Goal: Task Accomplishment & Management: Use online tool/utility

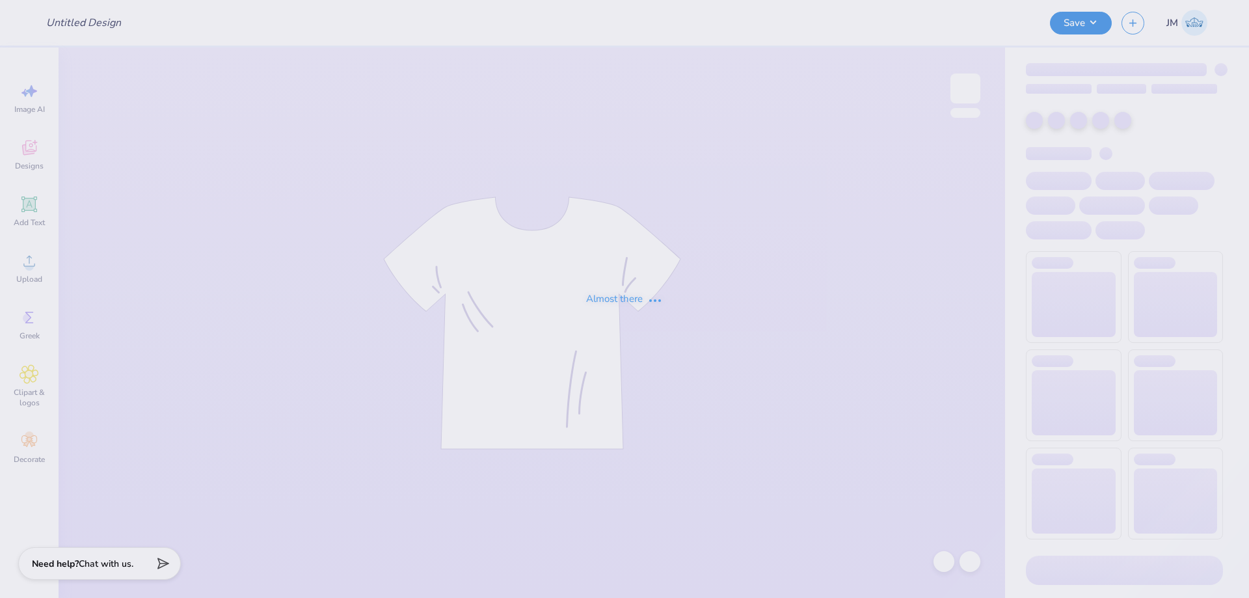
type input "Tri Sigma Family Weekend Crews"
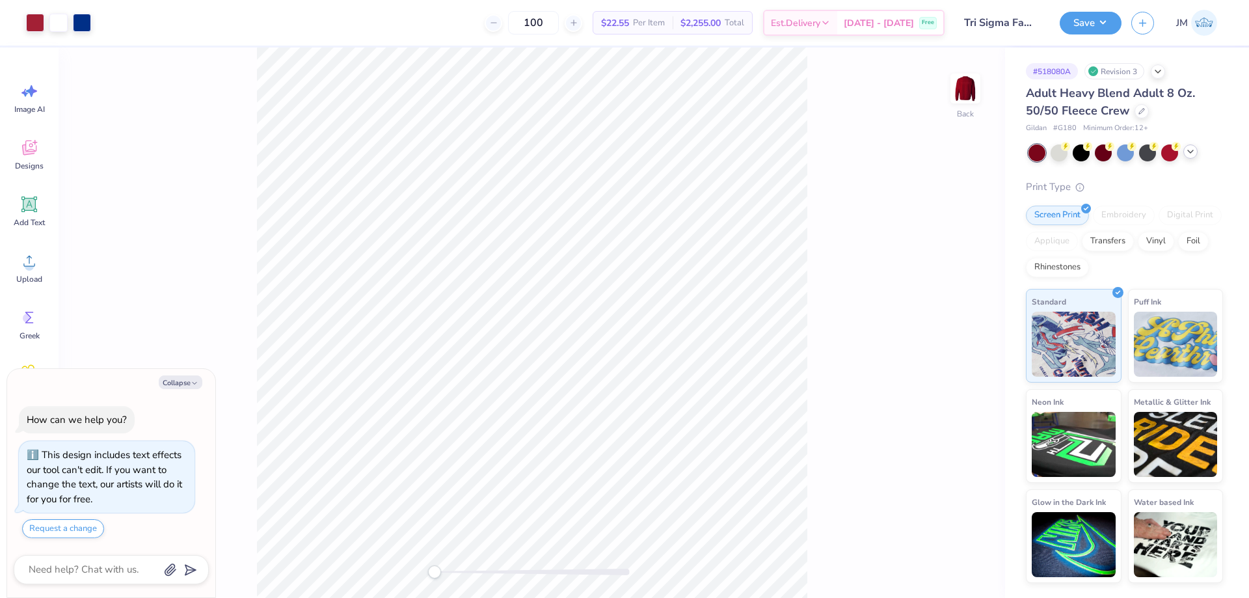
click at [1184, 153] on div at bounding box center [1190, 151] width 14 height 14
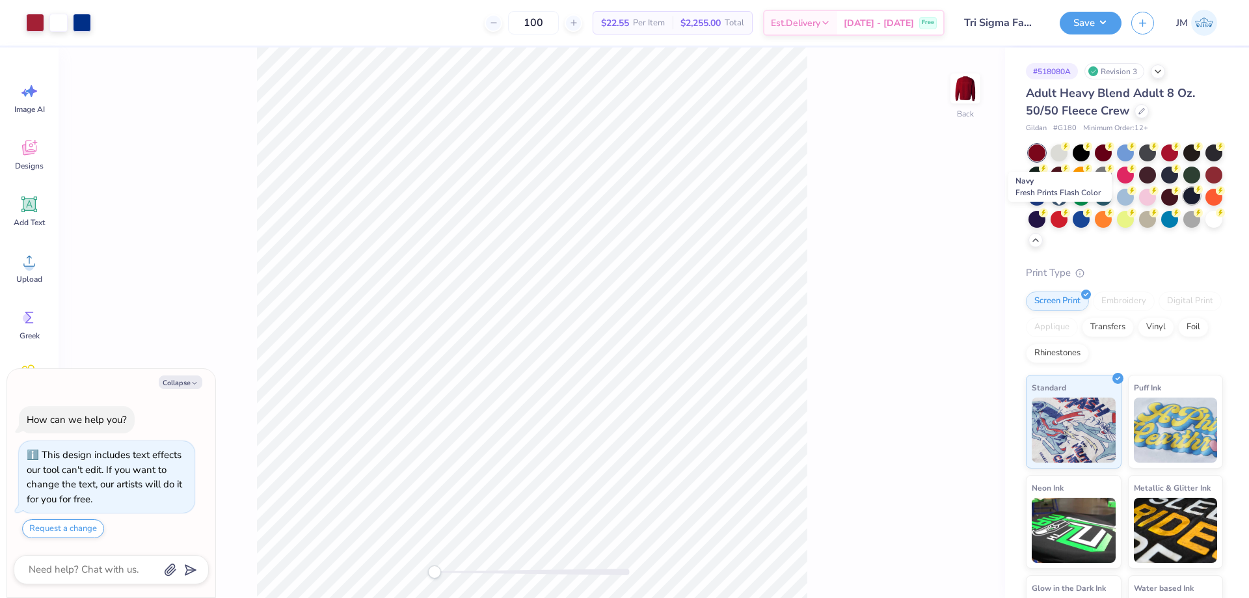
click at [1183, 204] on div at bounding box center [1191, 195] width 17 height 17
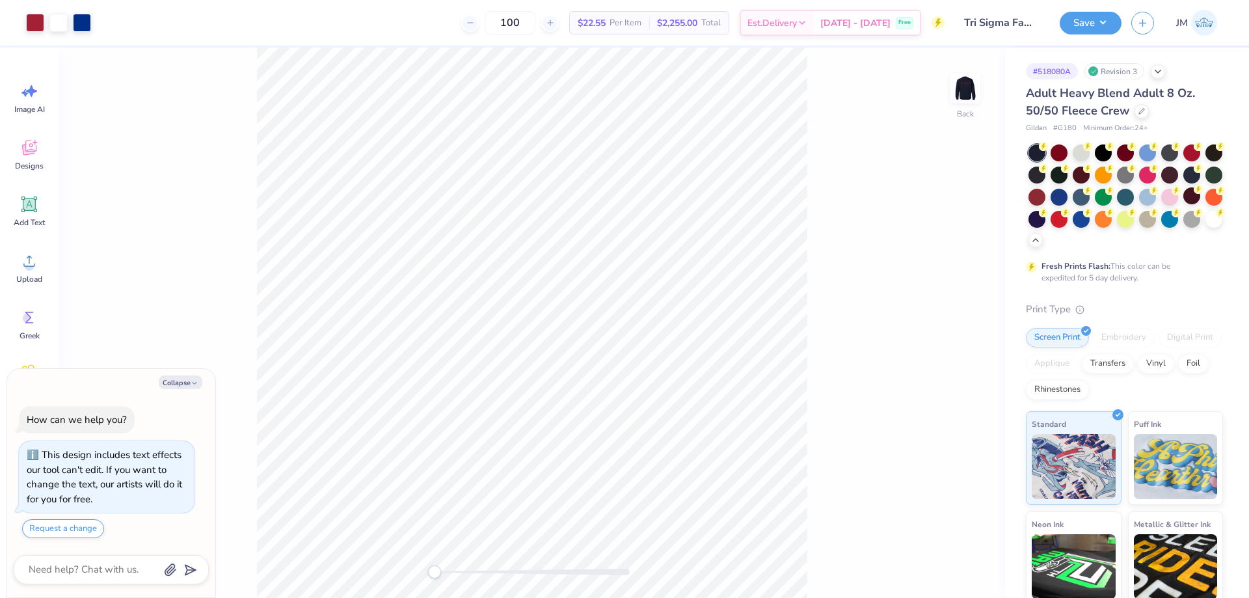
type textarea "x"
click at [960, 277] on input "10.99" at bounding box center [956, 273] width 47 height 18
type input "11"
type textarea "x"
type input "11.00"
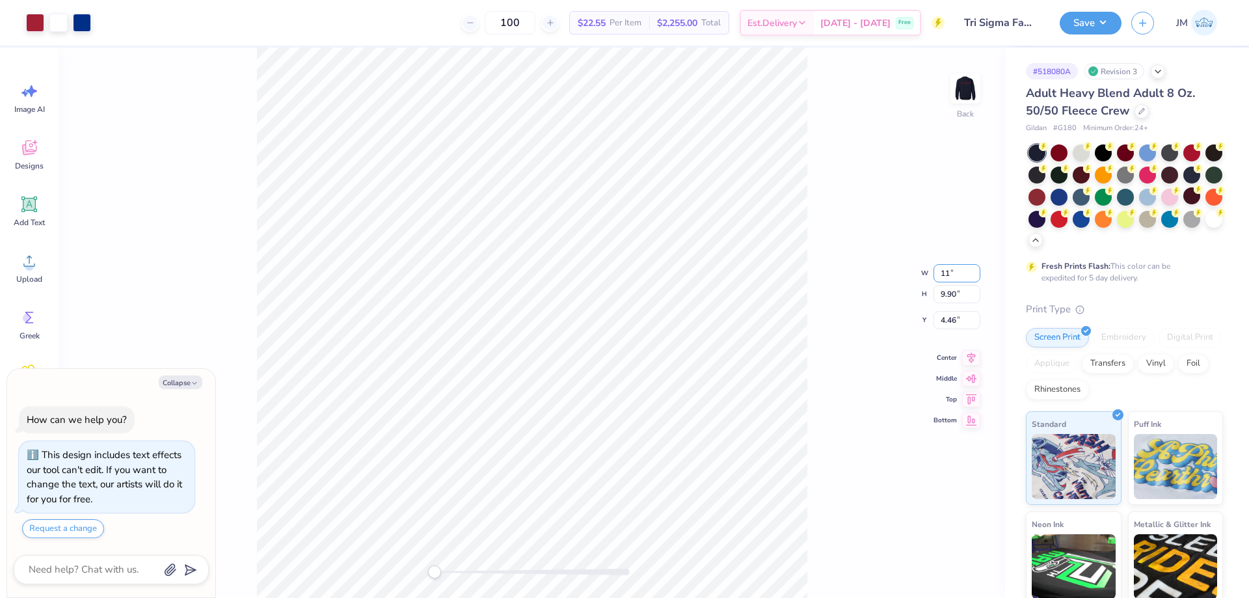
type input "4.45"
type textarea "x"
click at [959, 306] on input "4.45" at bounding box center [956, 310] width 47 height 18
type input "3"
type textarea "x"
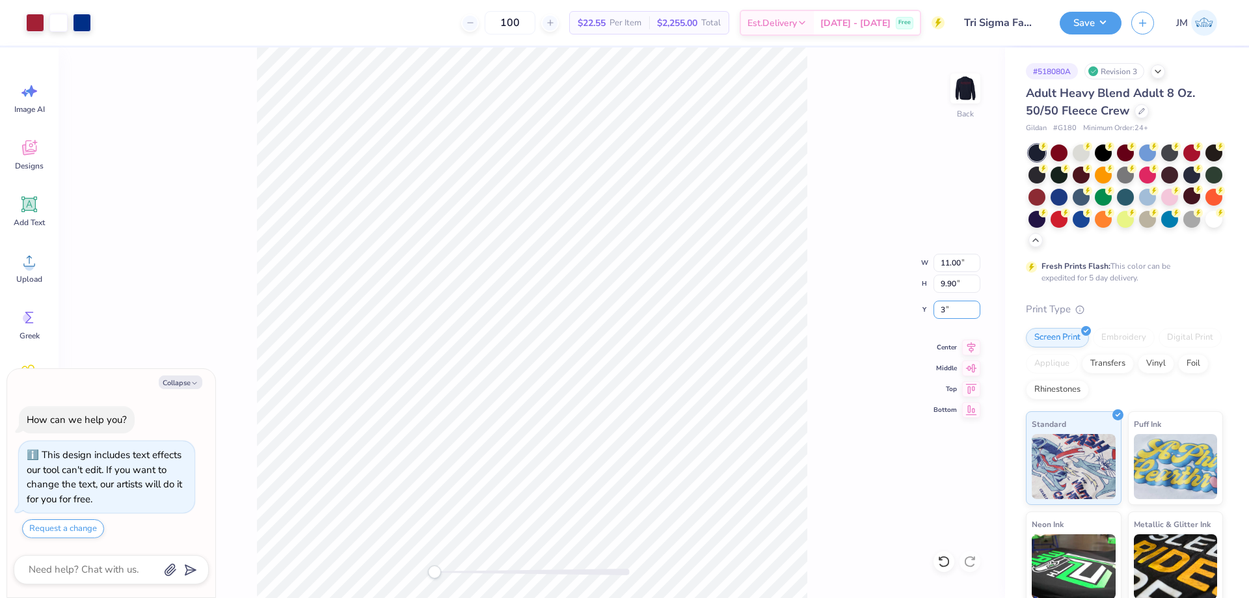
type input "3.00"
click at [979, 343] on icon at bounding box center [971, 346] width 18 height 16
click at [816, 268] on div "Back W 11.00 11.00 " H 9.90 9.90 " Y 3.00 3.00 " Center Middle Top Bottom" at bounding box center [532, 322] width 946 height 550
click at [965, 81] on img at bounding box center [965, 88] width 52 height 52
click at [974, 356] on icon at bounding box center [971, 356] width 18 height 16
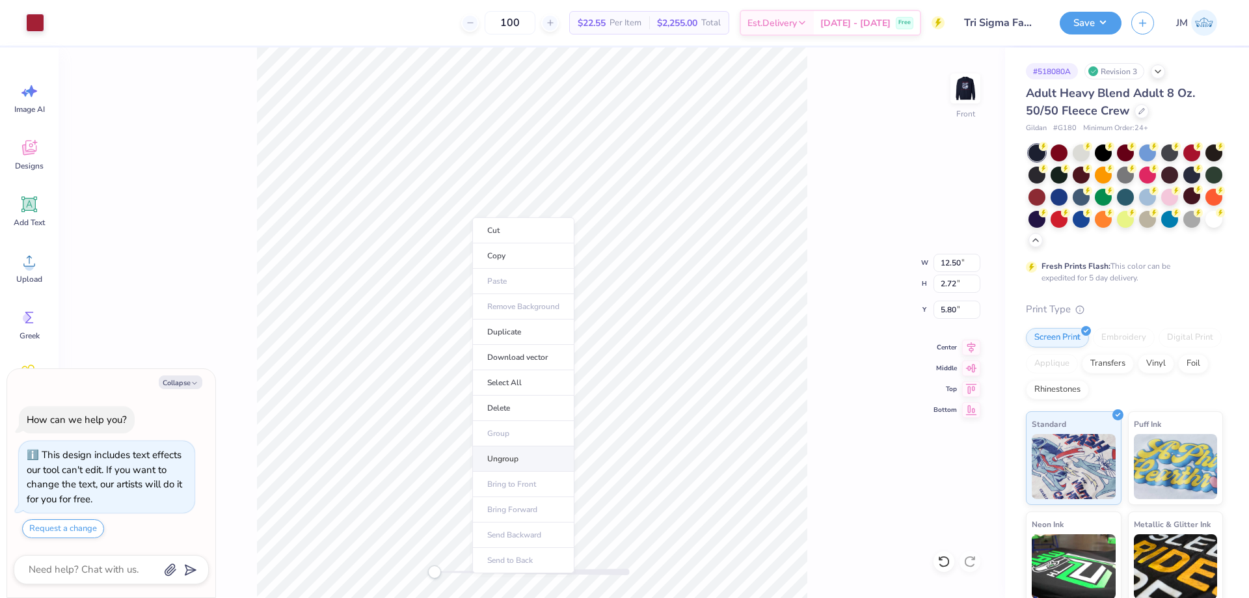
click at [515, 453] on li "Ungroup" at bounding box center [523, 458] width 102 height 25
click at [647, 405] on li "Group" at bounding box center [653, 407] width 102 height 25
type textarea "x"
type input "12.45"
type input "0.85"
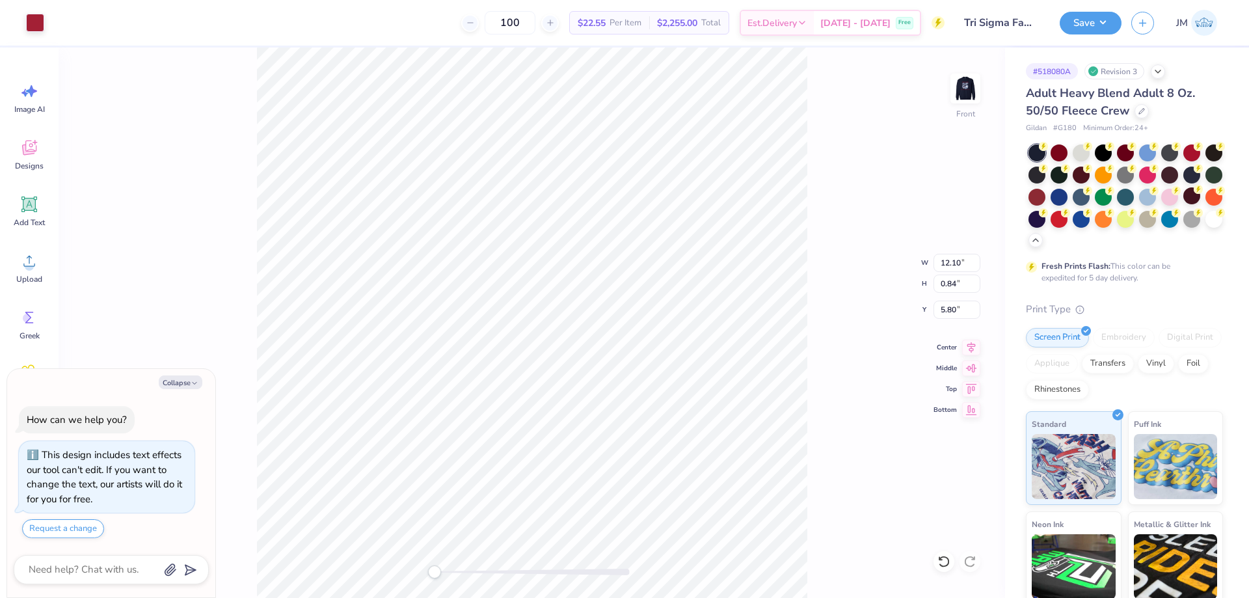
type input "6.90"
click at [684, 435] on li "Group" at bounding box center [679, 430] width 102 height 25
type textarea "x"
type input "8.35"
type input "0.50"
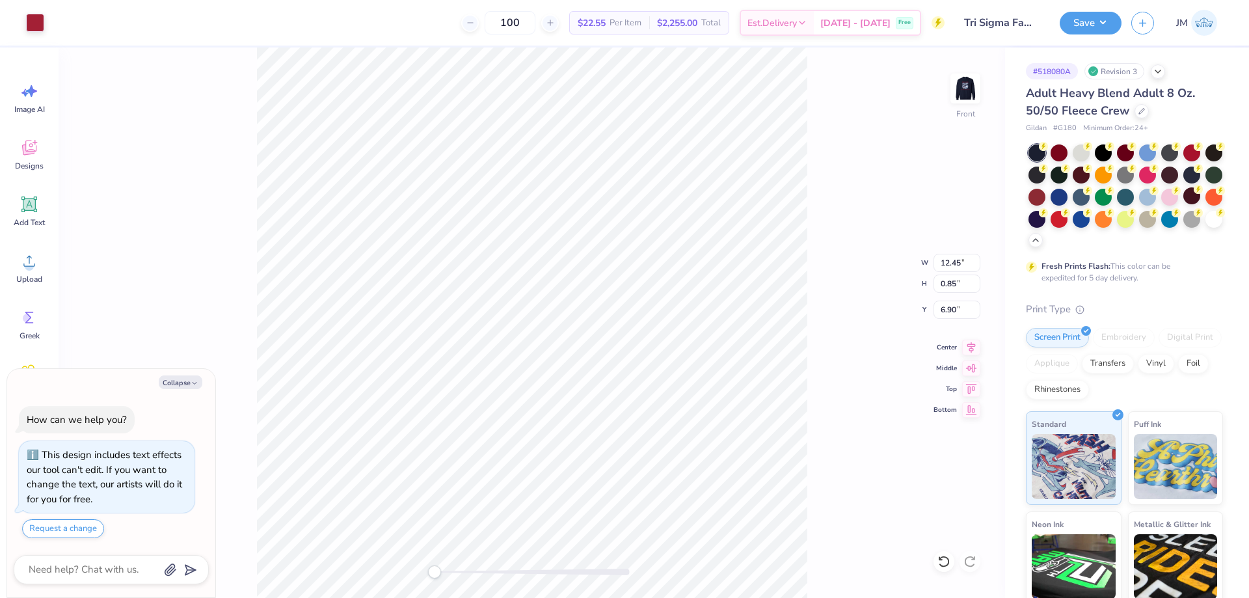
type input "8.01"
click at [969, 350] on icon at bounding box center [971, 346] width 18 height 16
click at [972, 349] on icon at bounding box center [971, 346] width 18 height 16
click at [972, 340] on icon at bounding box center [971, 346] width 18 height 16
type textarea "x"
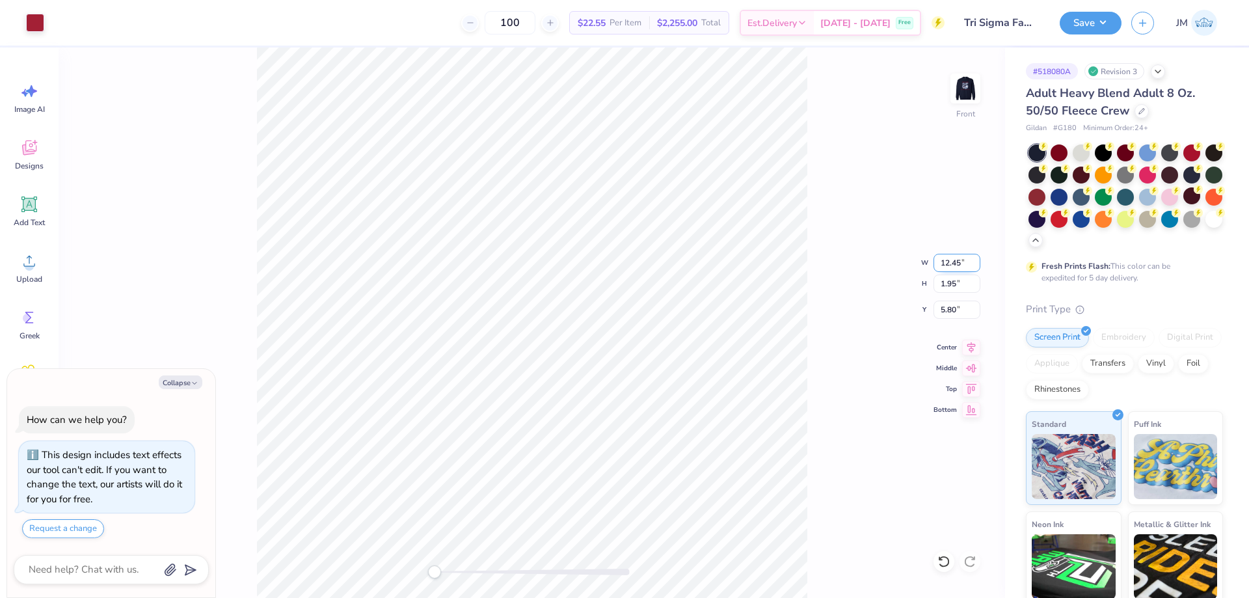
click at [954, 271] on input "12.45" at bounding box center [956, 263] width 47 height 18
type input "12.5"
type textarea "x"
type input "12.50"
type input "1.96"
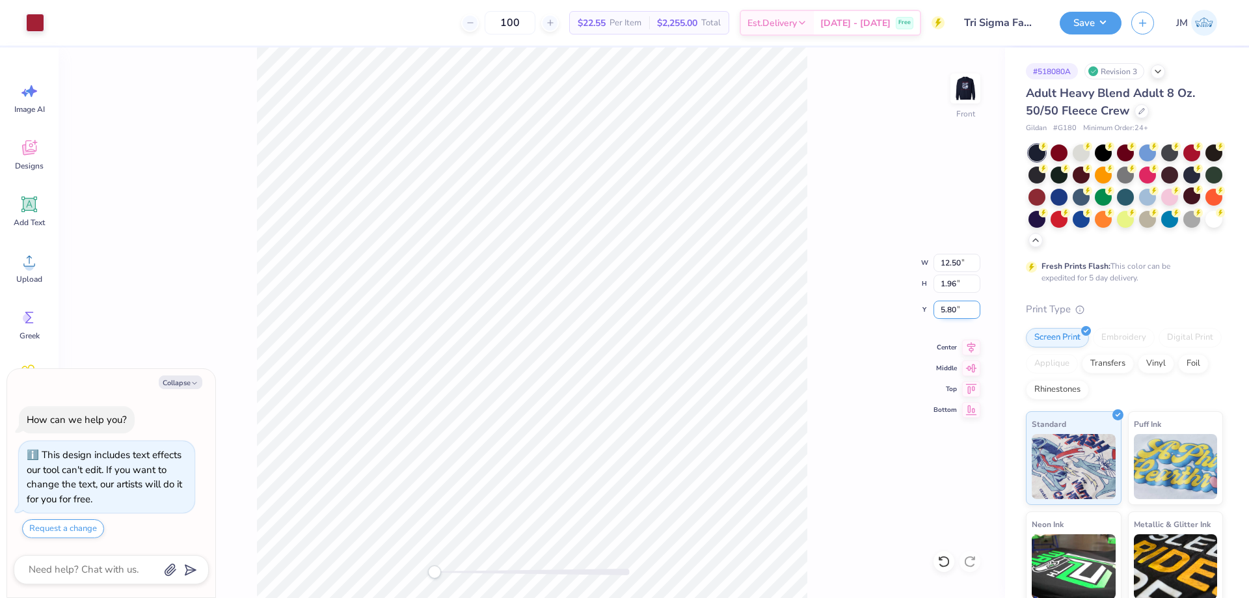
click at [947, 311] on input "5.80" at bounding box center [956, 310] width 47 height 18
type input "3"
type textarea "x"
type input "3.00"
click at [974, 341] on icon at bounding box center [971, 346] width 18 height 16
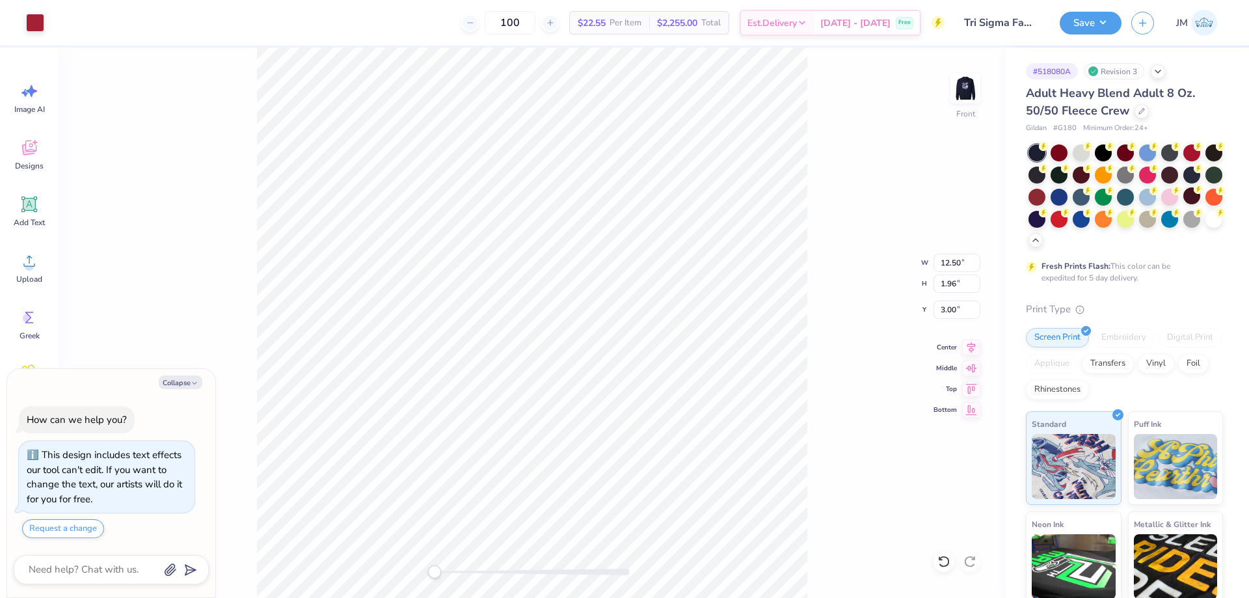
click at [813, 287] on div "Front W 12.50 12.50 " H 1.96 1.96 " Y 3.00 3.00 " Center Middle Top Bottom" at bounding box center [532, 322] width 946 height 550
type textarea "x"
click at [952, 308] on input "3.00" at bounding box center [956, 310] width 47 height 18
type input "5.8"
type textarea "x"
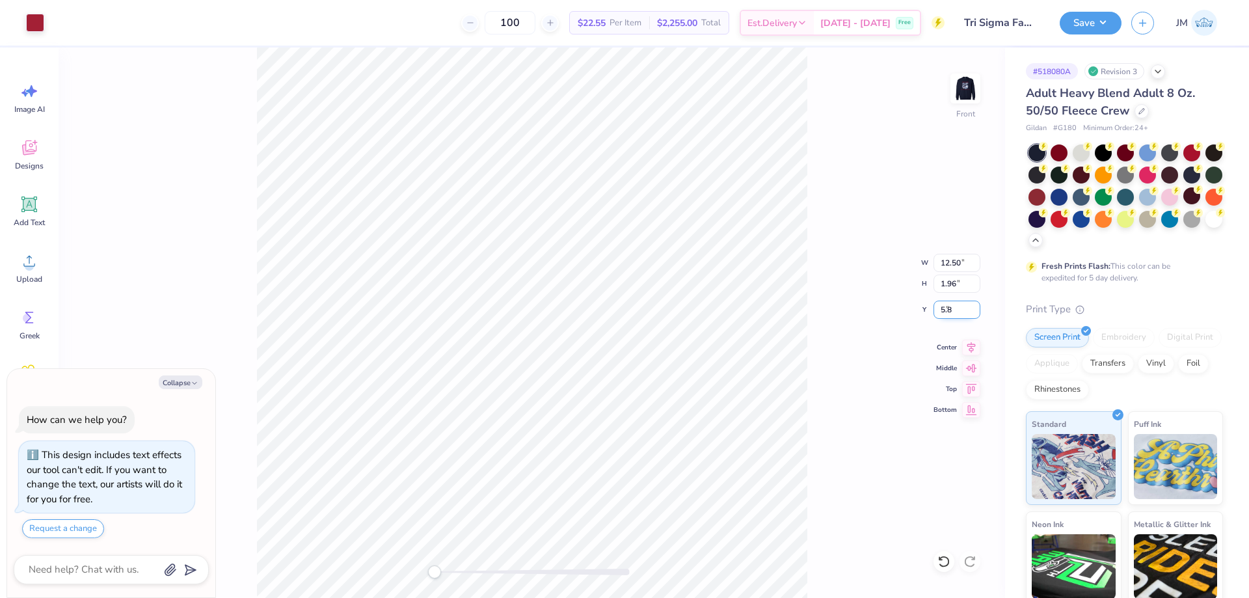
type input "5.80"
click at [972, 338] on icon at bounding box center [971, 346] width 18 height 16
drag, startPoint x: 974, startPoint y: 88, endPoint x: 814, endPoint y: 152, distance: 172.8
click at [974, 88] on img at bounding box center [965, 88] width 26 height 26
type textarea "x"
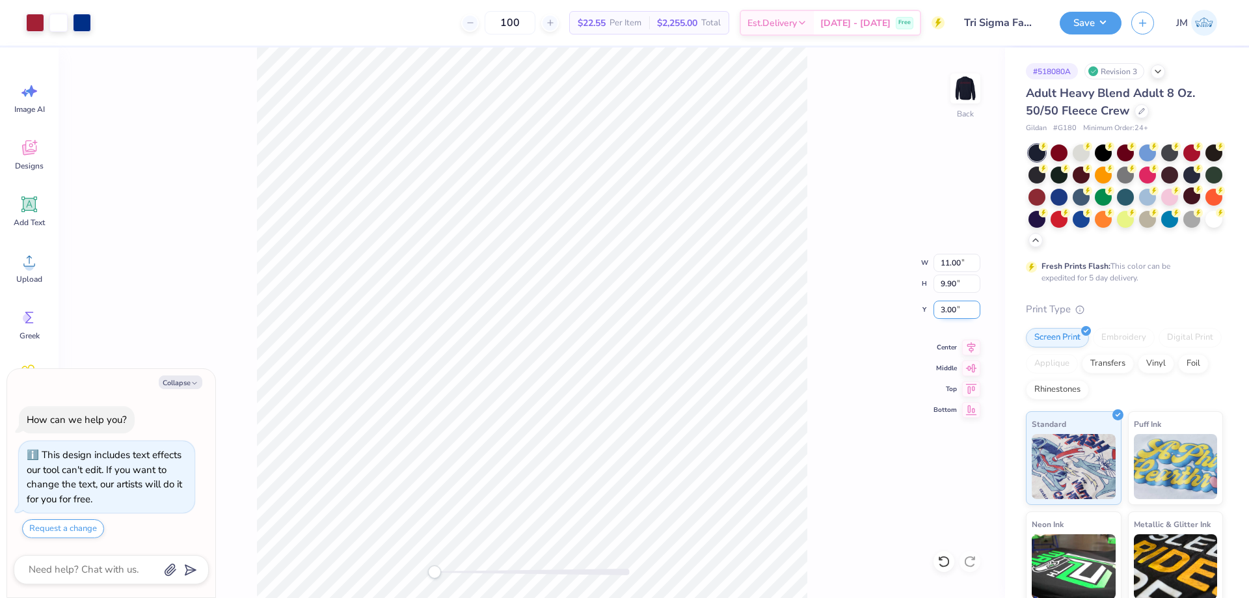
click at [960, 304] on input "3.00" at bounding box center [956, 310] width 47 height 18
type input "4.46"
click at [1104, 23] on button "Save" at bounding box center [1091, 21] width 62 height 23
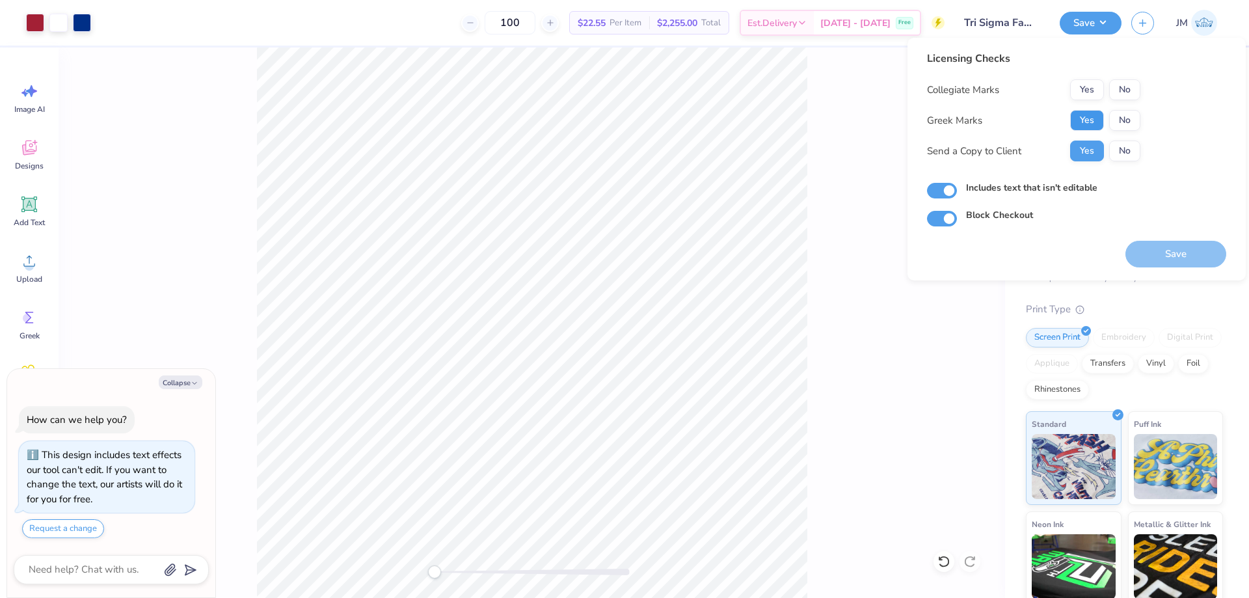
click at [1091, 116] on button "Yes" at bounding box center [1087, 120] width 34 height 21
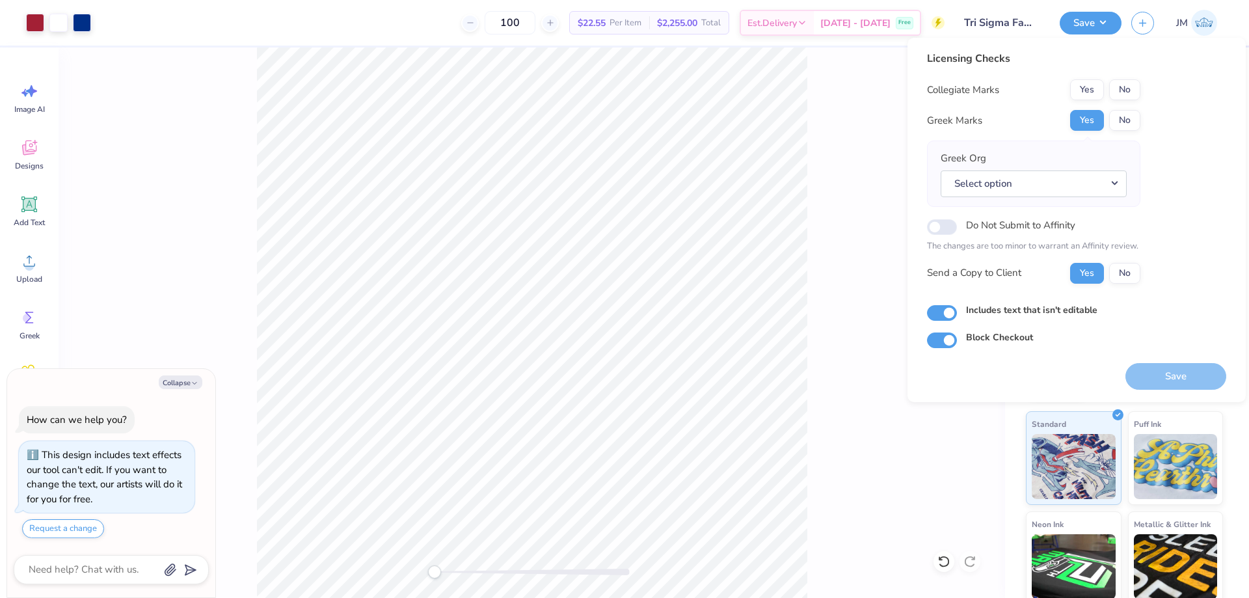
click at [1124, 79] on div "Licensing Checks Collegiate Marks Yes No Greek Marks Yes No Greek Org Select op…" at bounding box center [1033, 172] width 213 height 243
click at [1110, 187] on button "Select option" at bounding box center [1034, 183] width 186 height 27
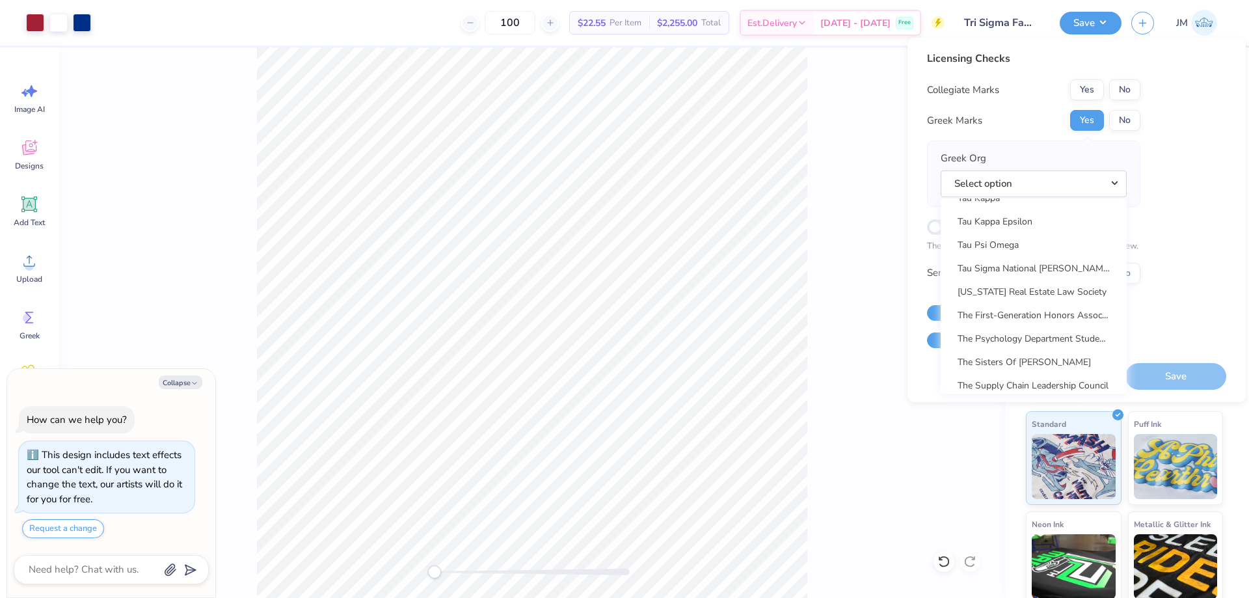
scroll to position [9288, 0]
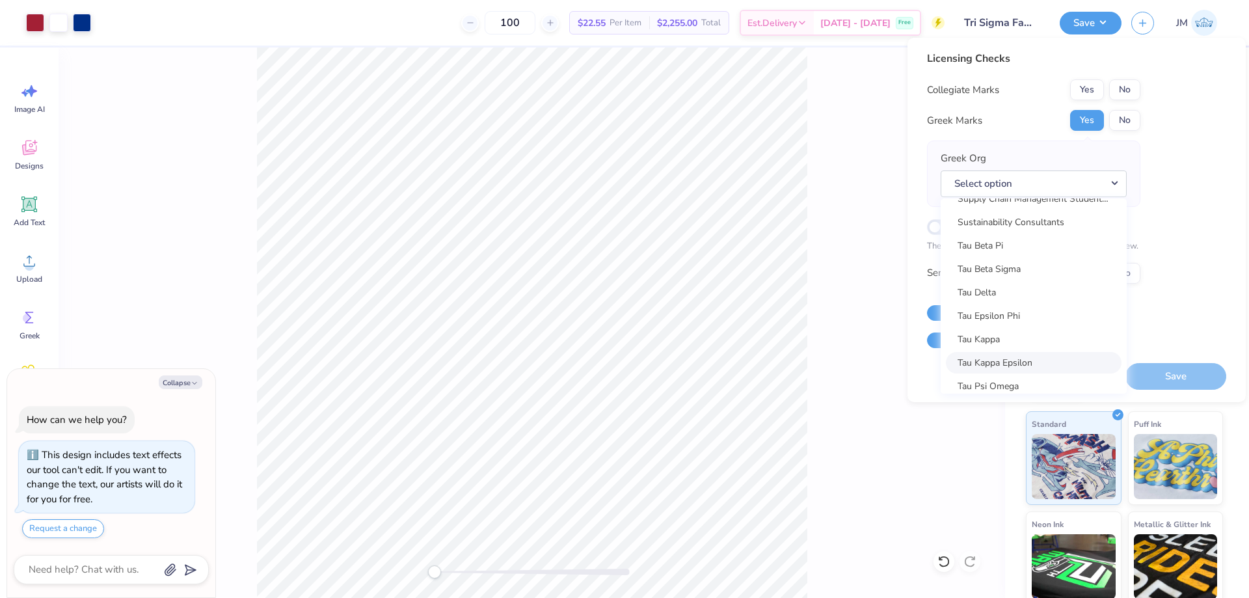
click at [1037, 356] on link "Tau Kappa Epsilon" at bounding box center [1034, 362] width 176 height 21
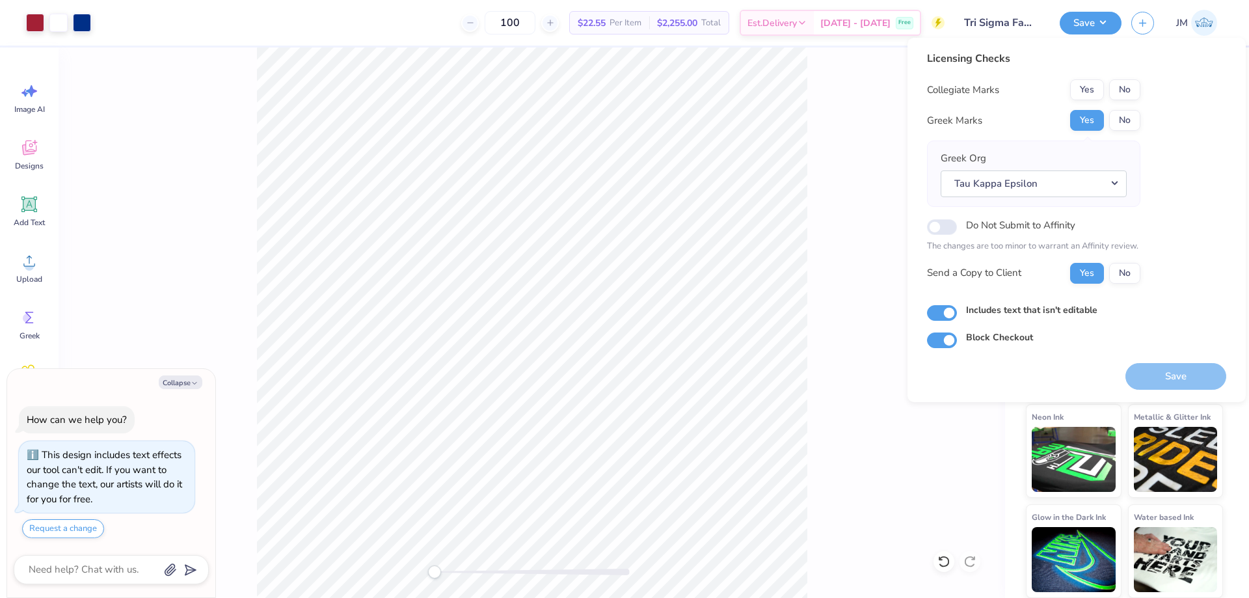
scroll to position [110, 0]
click at [1125, 91] on button "No" at bounding box center [1124, 89] width 31 height 21
click at [1192, 372] on button "Save" at bounding box center [1175, 376] width 101 height 27
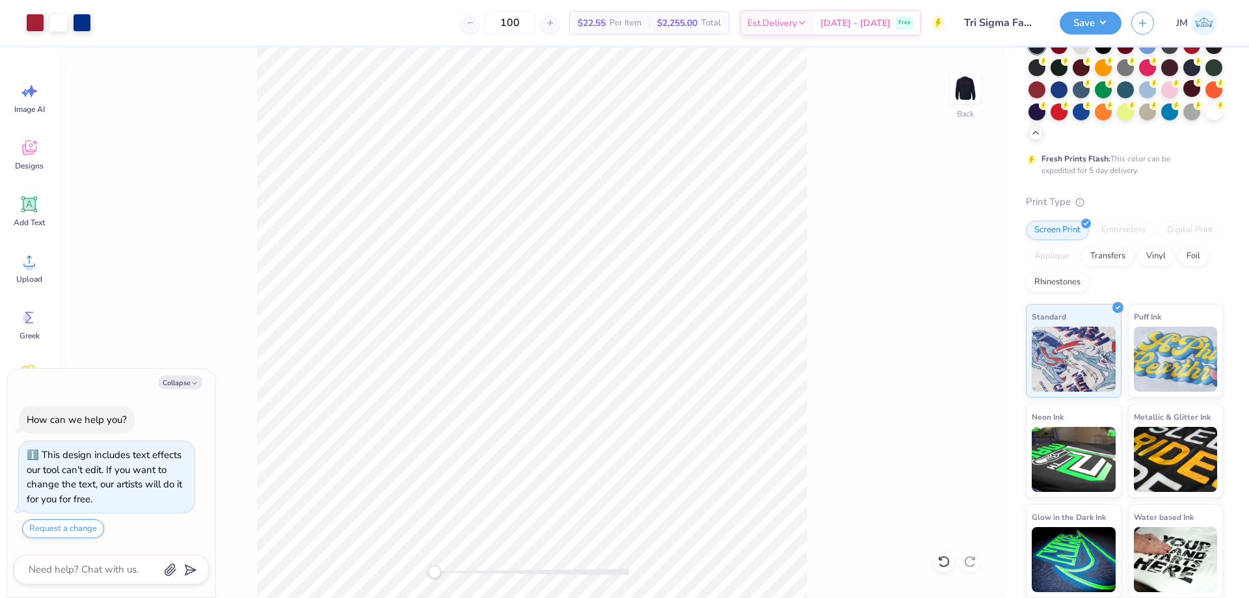
type textarea "x"
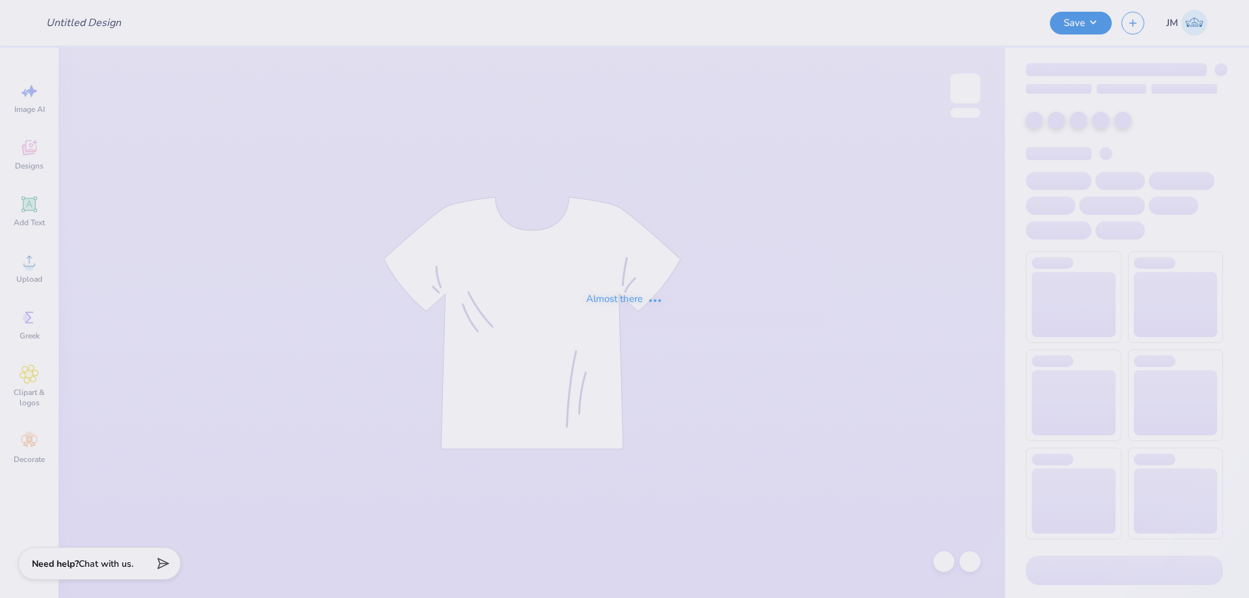
type input "Tri Sigma Family Weekend Crews"
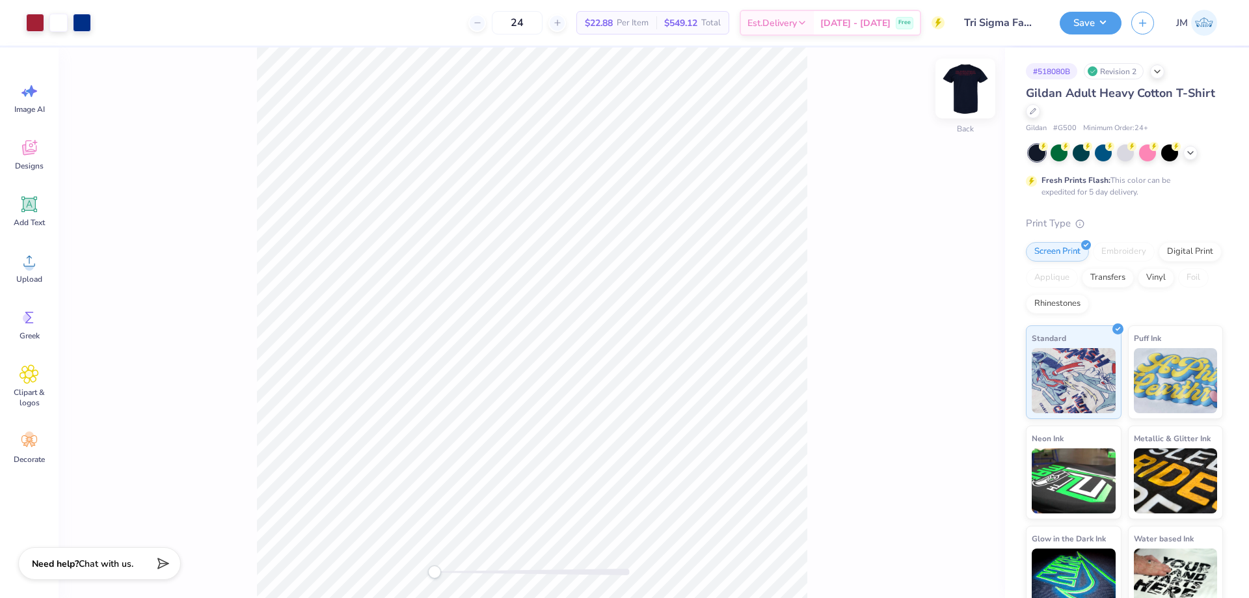
click at [962, 87] on img at bounding box center [965, 88] width 52 height 52
click at [619, 409] on li "Ungroup" at bounding box center [619, 411] width 102 height 25
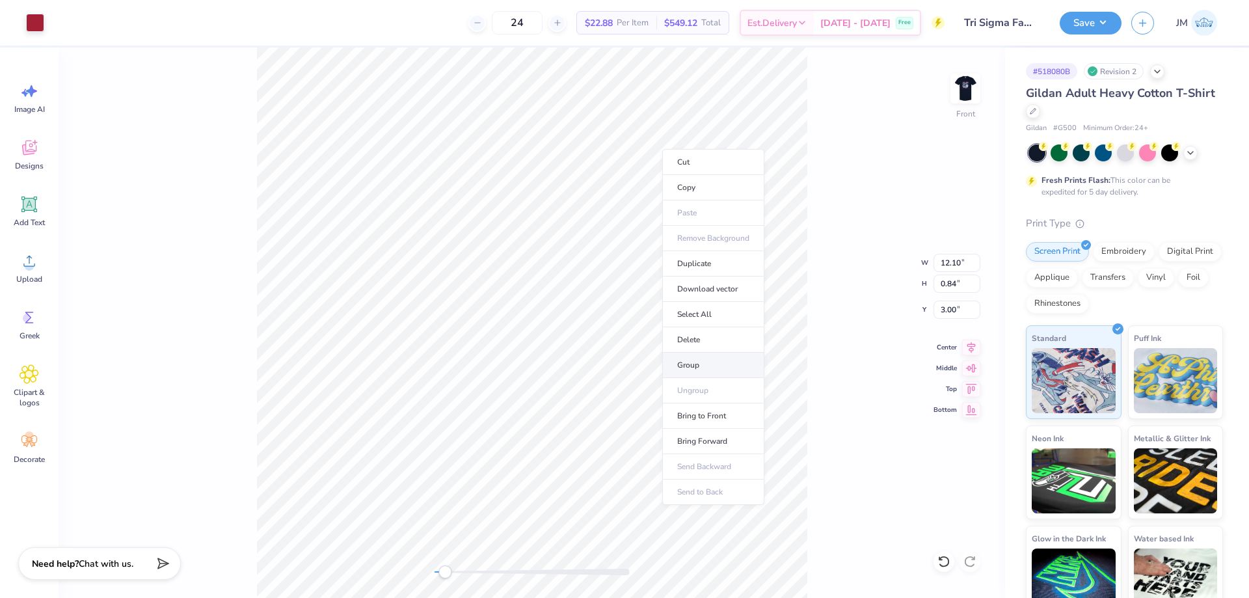
click at [708, 362] on li "Group" at bounding box center [713, 365] width 102 height 25
type input "1.76"
type input "0.81"
type input "4.12"
click at [472, 392] on li "Group" at bounding box center [451, 393] width 102 height 25
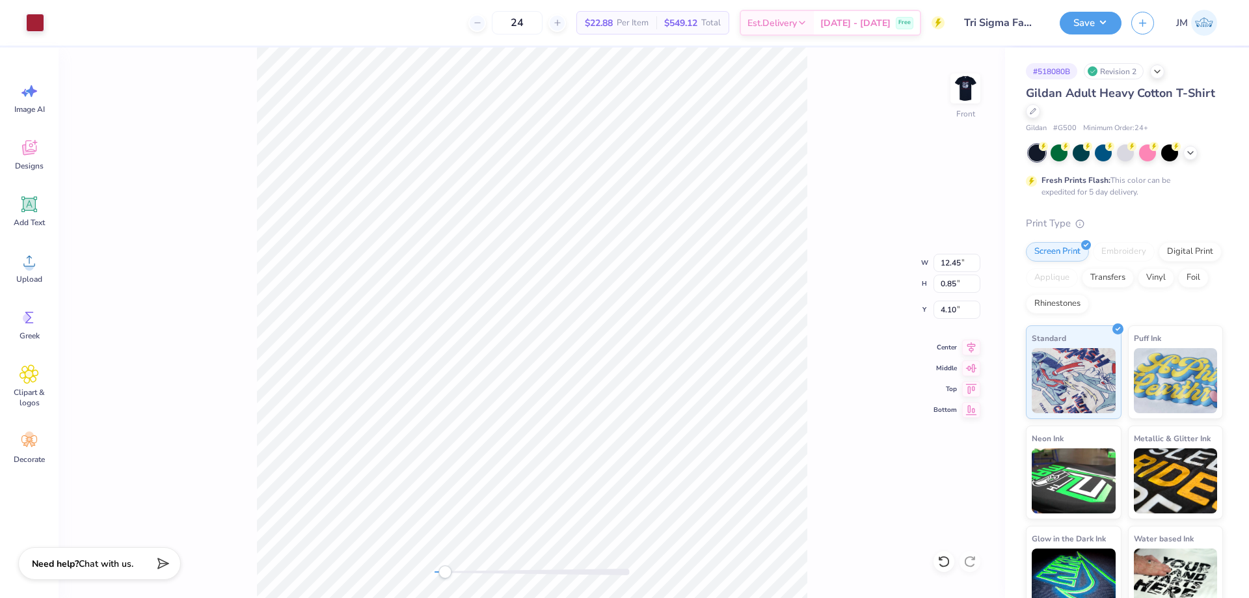
type input "12.50"
type input "1.95"
type input "3.00"
click at [972, 352] on icon at bounding box center [971, 346] width 18 height 16
click at [972, 347] on icon at bounding box center [971, 348] width 18 height 16
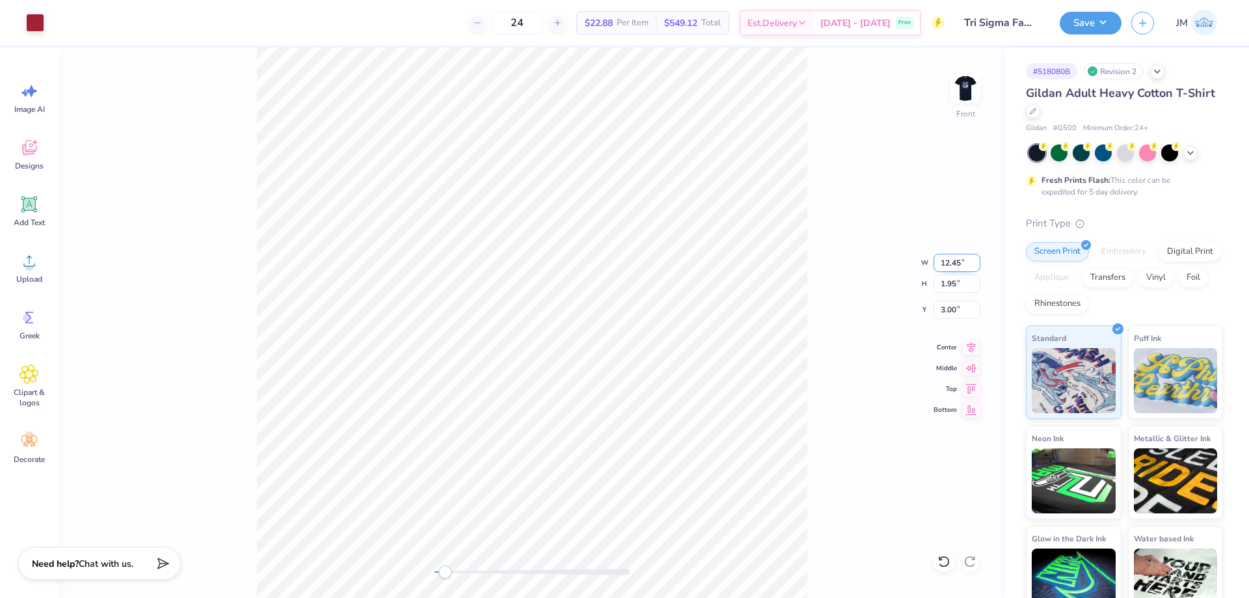
click at [939, 269] on input "12.45" at bounding box center [956, 263] width 47 height 18
type input "12.50"
type input "1.96"
click at [972, 95] on img at bounding box center [965, 88] width 52 height 52
click at [1105, 12] on button "Save" at bounding box center [1091, 21] width 62 height 23
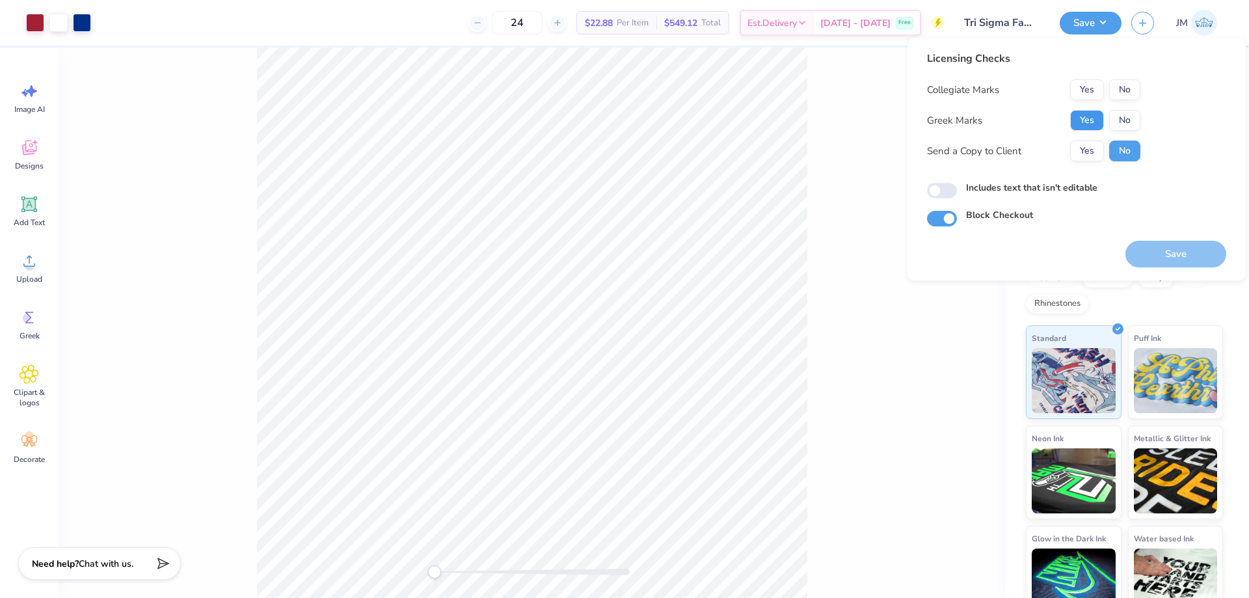
click at [1088, 116] on button "Yes" at bounding box center [1087, 120] width 34 height 21
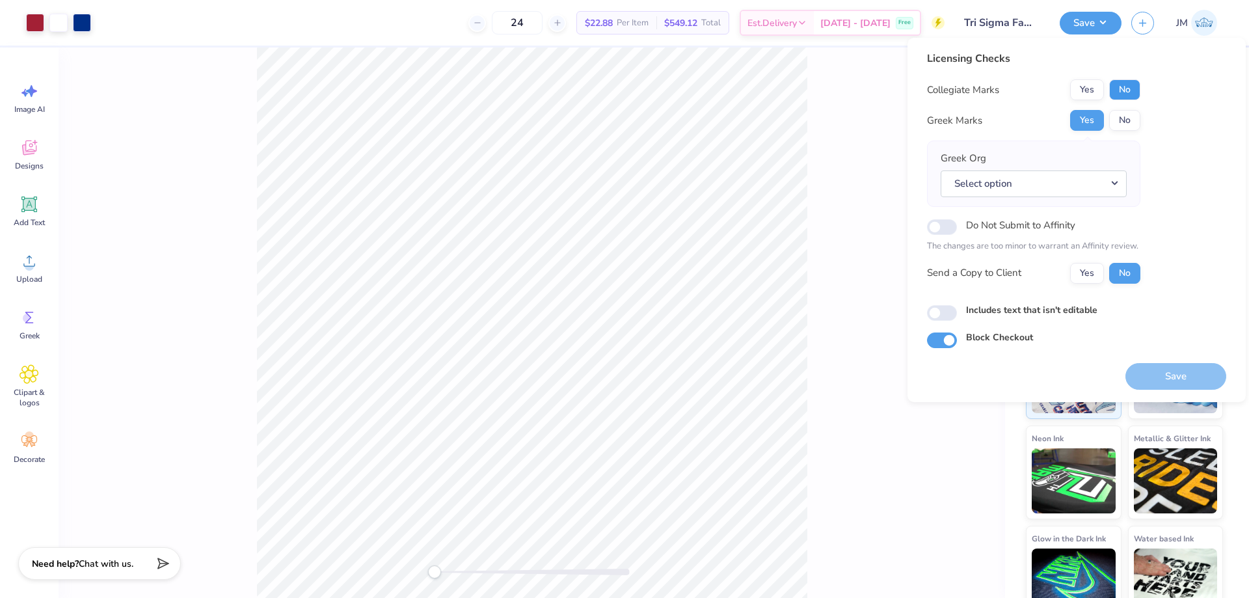
click at [1116, 92] on button "No" at bounding box center [1124, 89] width 31 height 21
click at [1121, 188] on button "Select option" at bounding box center [1034, 183] width 186 height 27
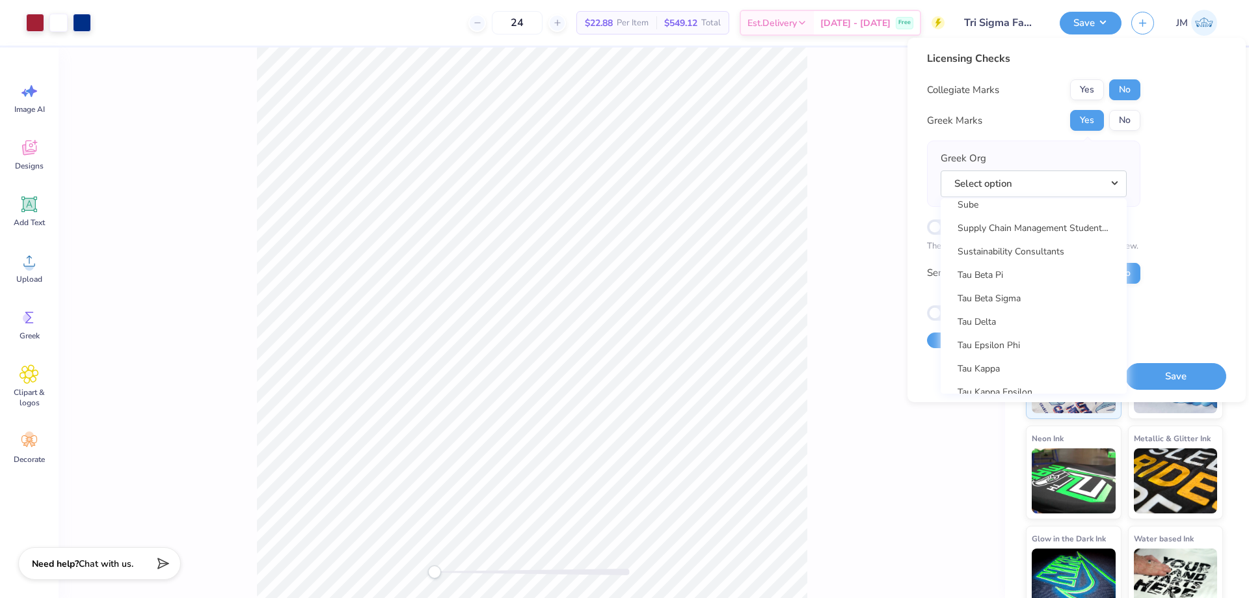
scroll to position [9301, 0]
click at [1060, 353] on link "Tau Kappa Epsilon" at bounding box center [1034, 350] width 176 height 21
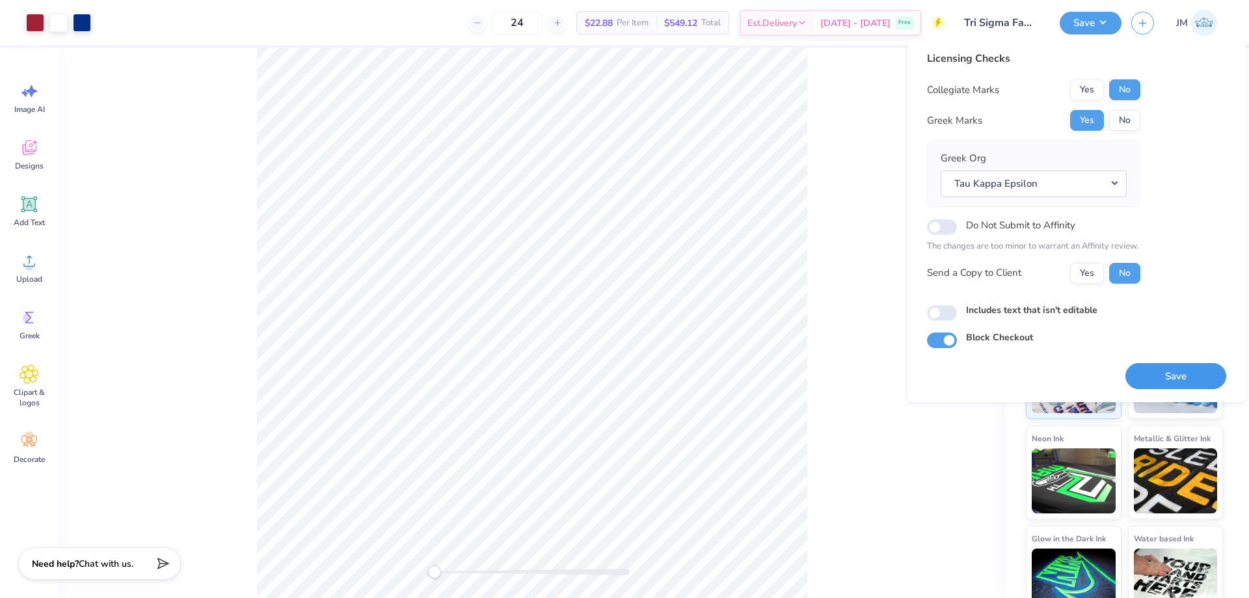
click at [1155, 373] on button "Save" at bounding box center [1175, 376] width 101 height 27
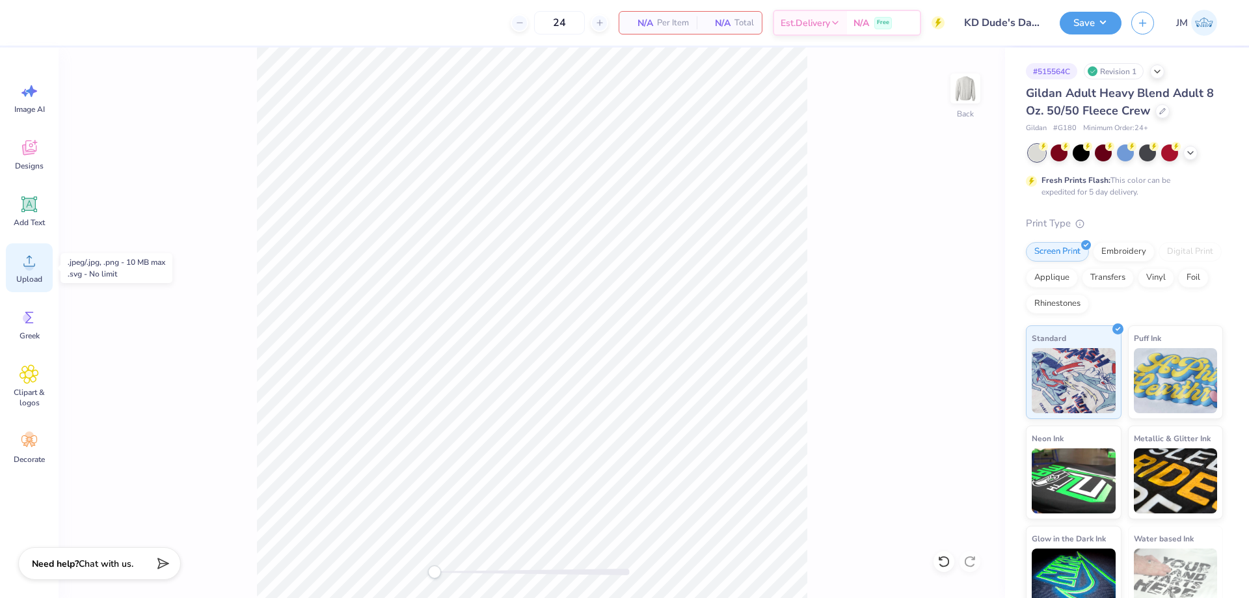
click at [31, 270] on circle at bounding box center [29, 265] width 9 height 9
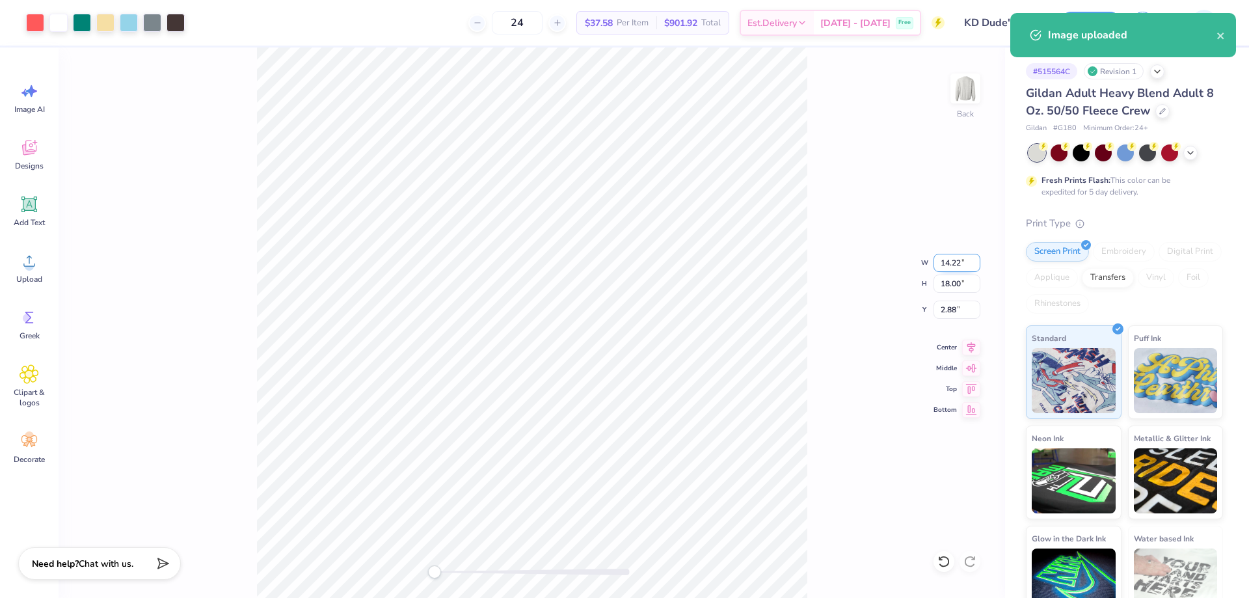
click at [958, 258] on input "14.22" at bounding box center [956, 263] width 47 height 18
type input "9.65"
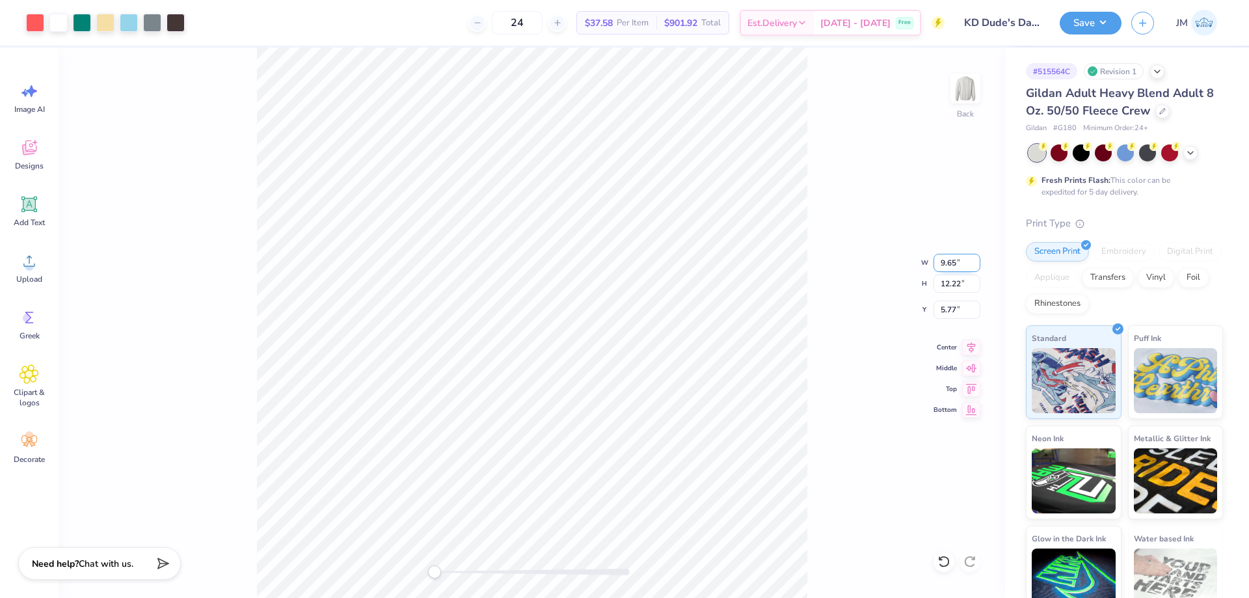
type input "12.22"
click at [965, 301] on input "5.77" at bounding box center [956, 310] width 47 height 18
type input "2"
click at [963, 349] on icon at bounding box center [971, 346] width 18 height 16
click at [1101, 20] on button "Save" at bounding box center [1091, 21] width 62 height 23
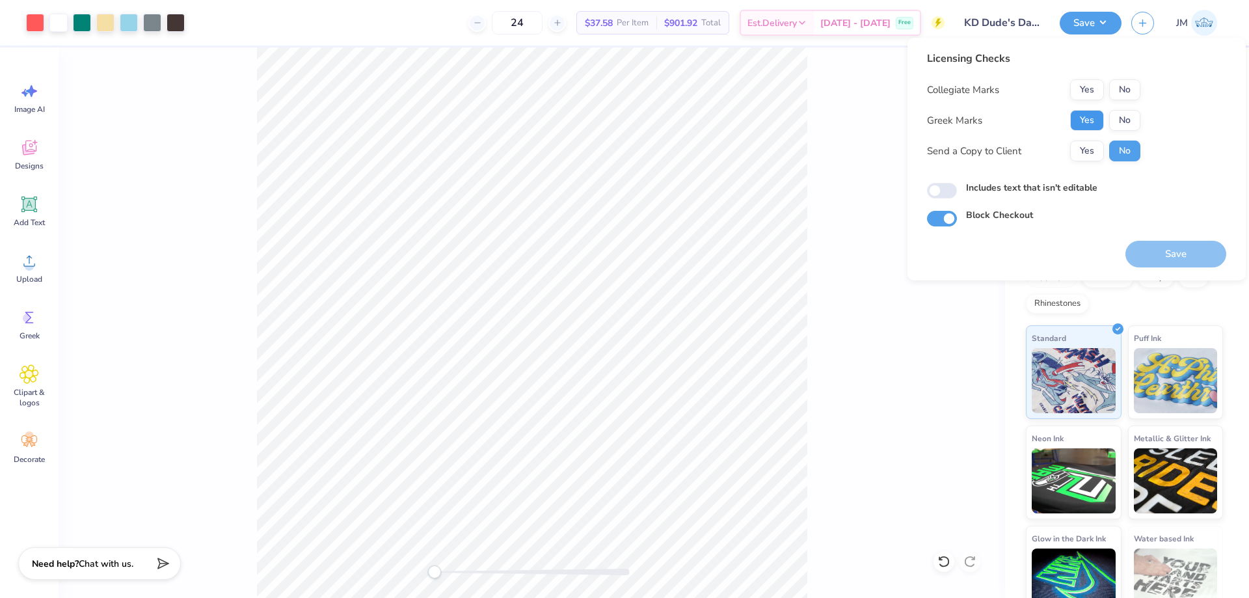
click at [1086, 114] on button "Yes" at bounding box center [1087, 120] width 34 height 21
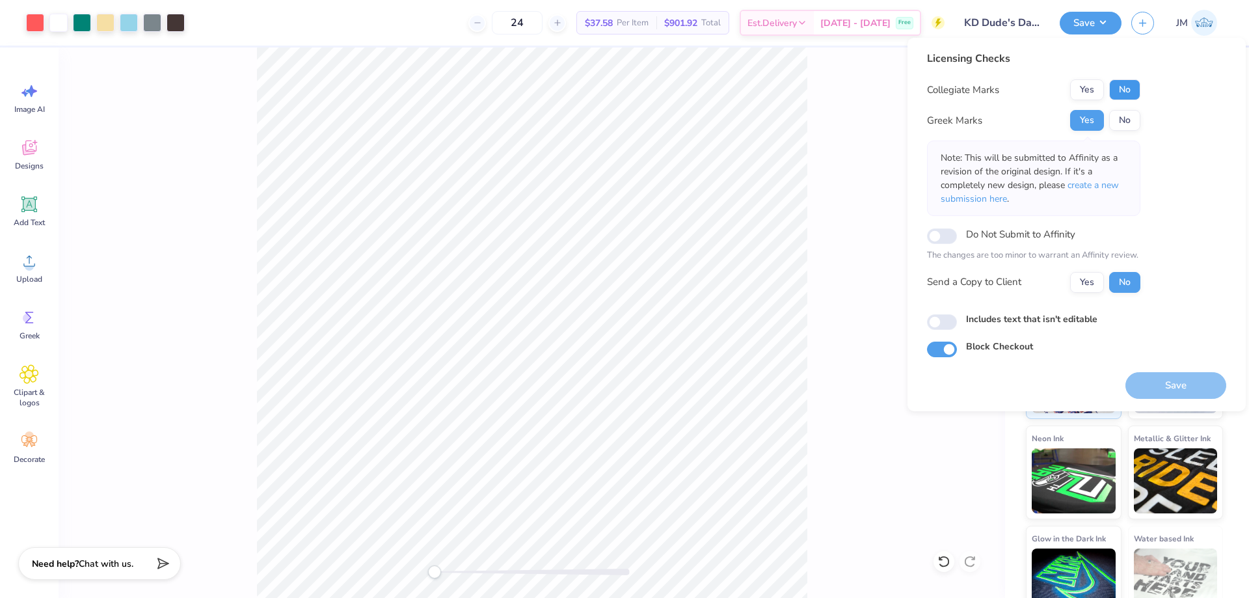
click at [1116, 88] on button "No" at bounding box center [1124, 89] width 31 height 21
click at [1112, 192] on p "Note: This will be submitted to Affinity as a revision of the original design. …" at bounding box center [1034, 178] width 186 height 55
click at [1112, 189] on span "create a new submission here" at bounding box center [1030, 192] width 178 height 26
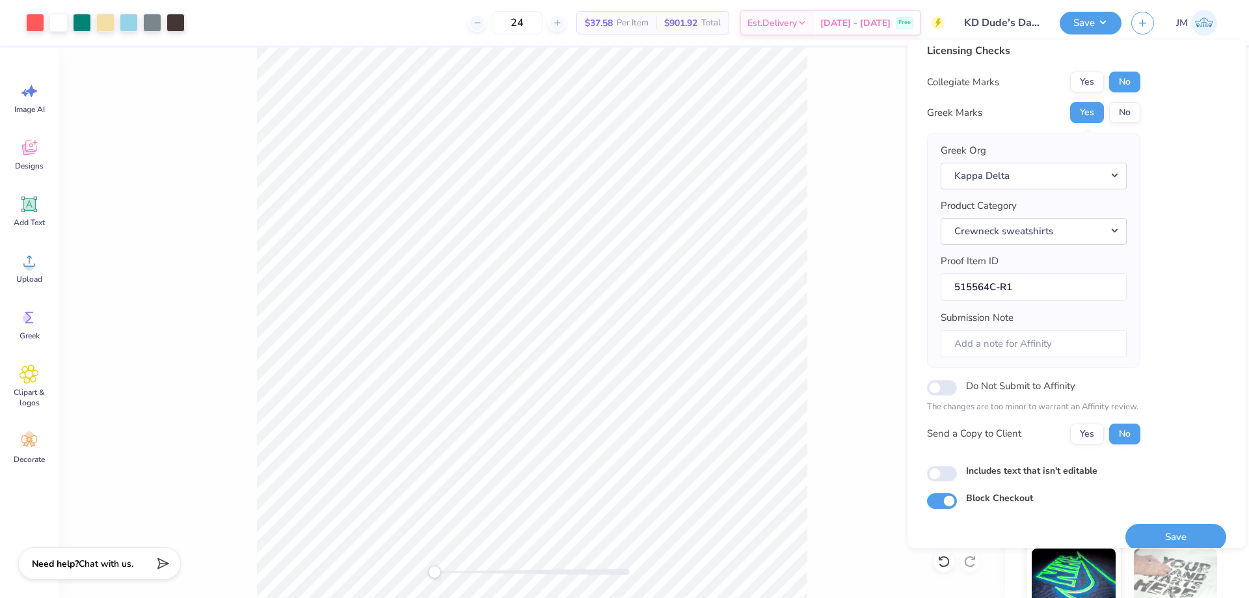
scroll to position [25, 0]
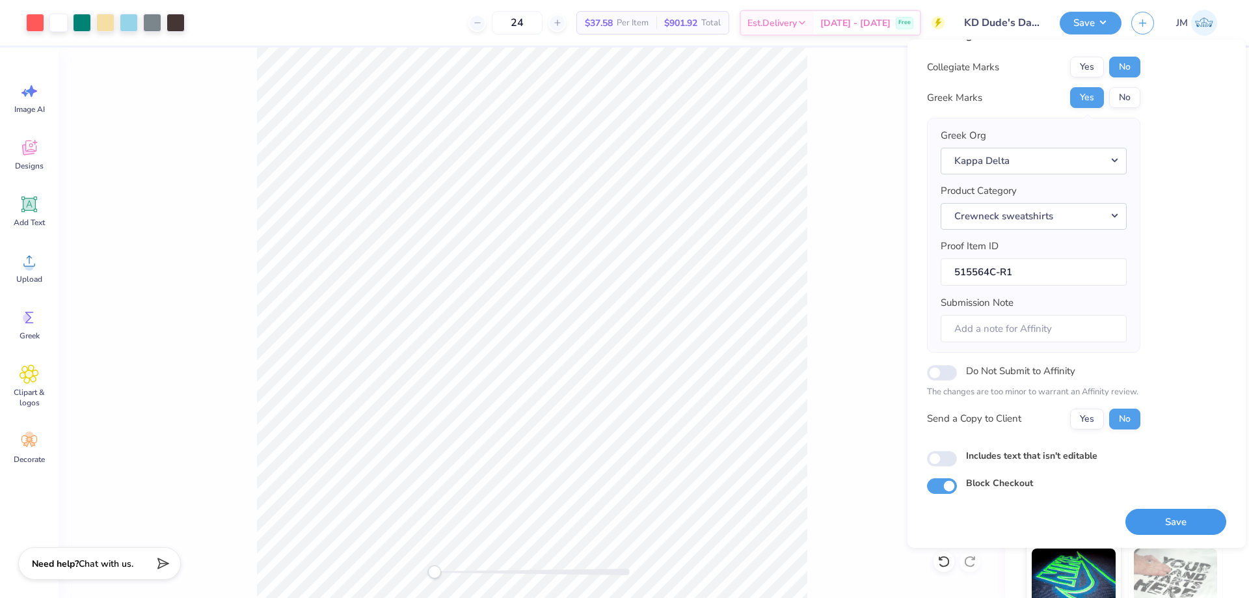
click at [1181, 518] on button "Save" at bounding box center [1175, 522] width 101 height 27
